Goal: Find specific page/section: Find specific page/section

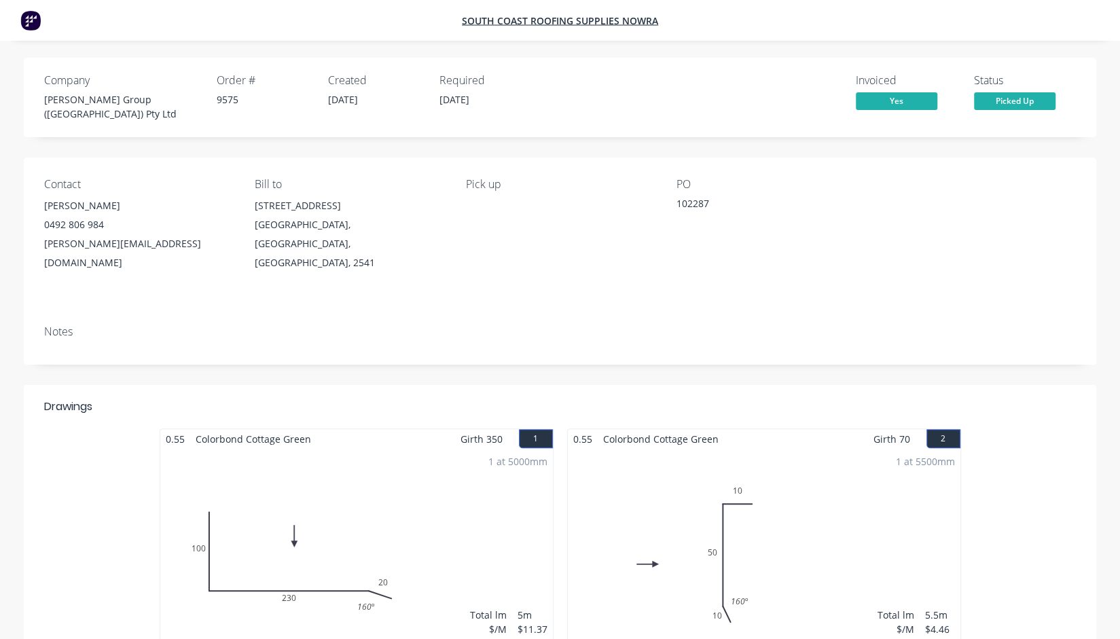
click at [232, 98] on div "9575" at bounding box center [264, 99] width 95 height 14
click at [695, 200] on div "102287" at bounding box center [762, 205] width 170 height 19
copy div "102287"
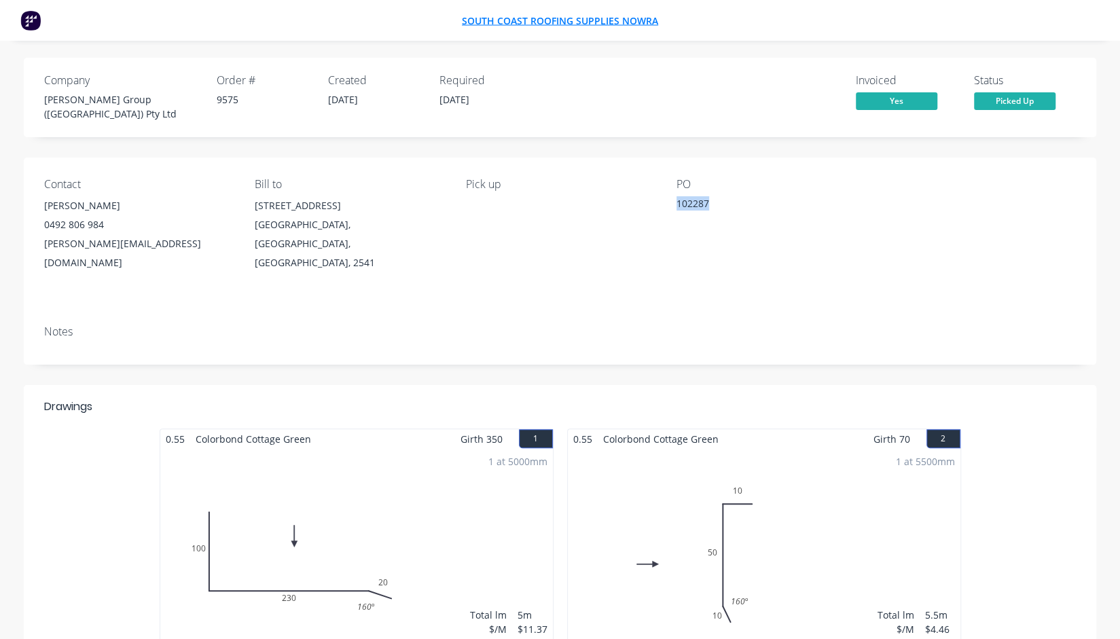
click at [615, 18] on span "South Coast Roofing Supplies Nowra" at bounding box center [560, 20] width 196 height 13
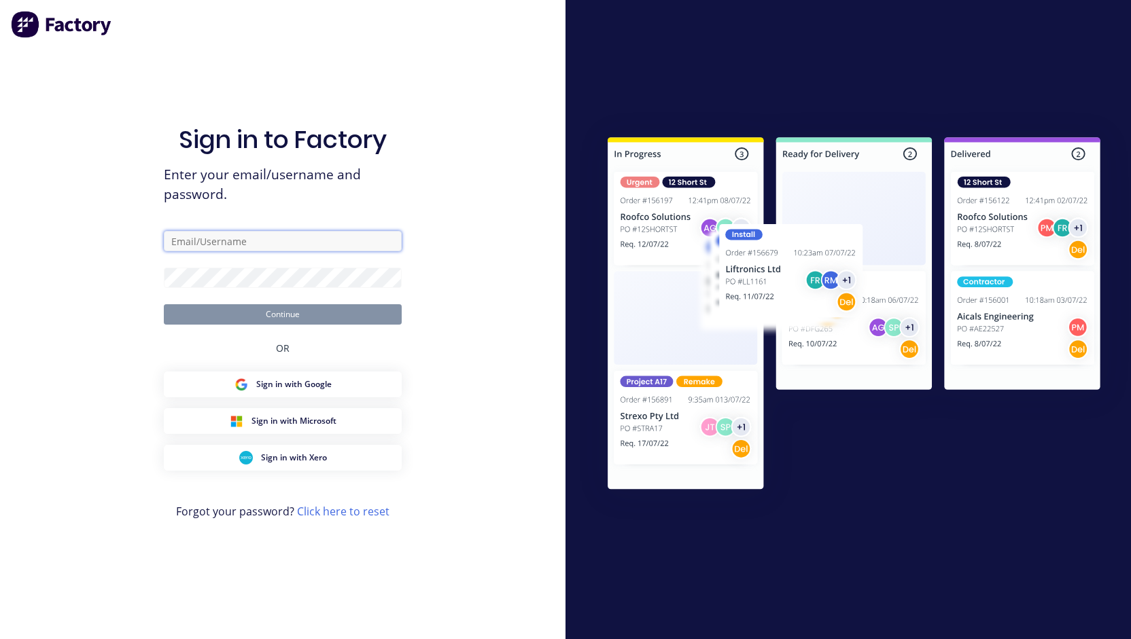
click at [232, 240] on input "text" at bounding box center [283, 241] width 238 height 20
